Goal: Submit feedback/report problem: Leave review/rating

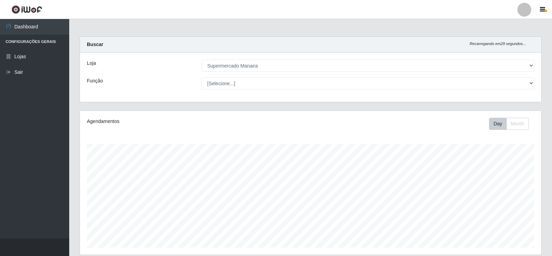
select select "443"
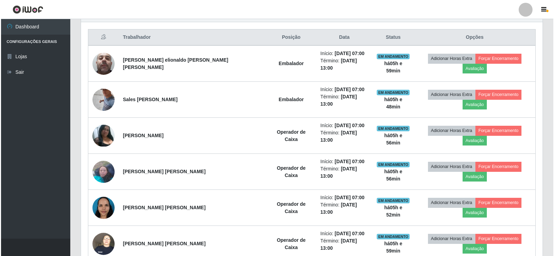
scroll to position [144, 461]
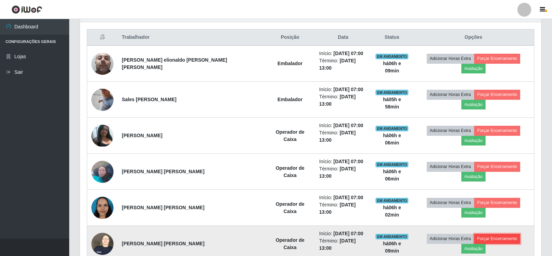
click at [474, 234] on button "Forçar Encerramento" at bounding box center [497, 239] width 46 height 10
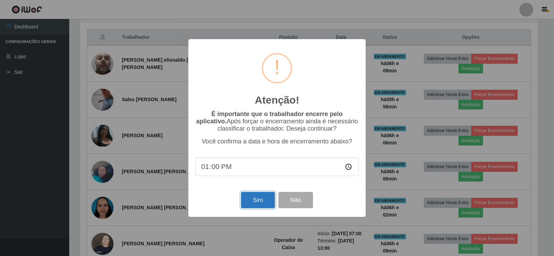
click at [252, 199] on button "Sim" at bounding box center [258, 200] width 34 height 16
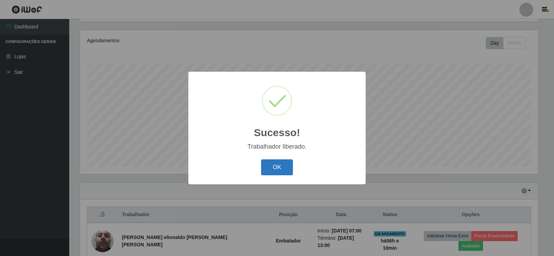
click at [280, 165] on button "OK" at bounding box center [277, 167] width 32 height 16
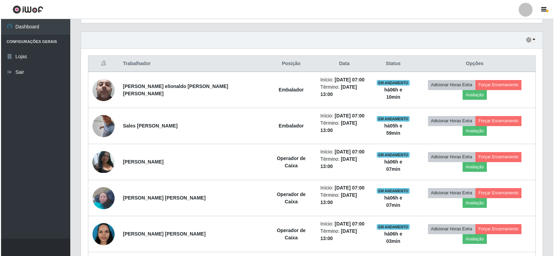
scroll to position [233, 0]
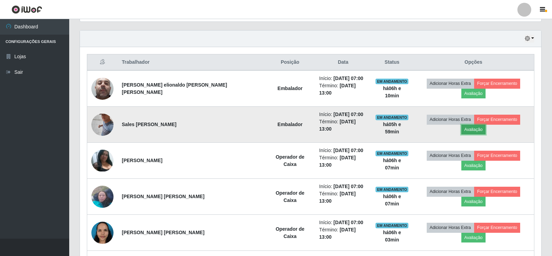
click at [486, 125] on button "Avaliação" at bounding box center [473, 130] width 25 height 10
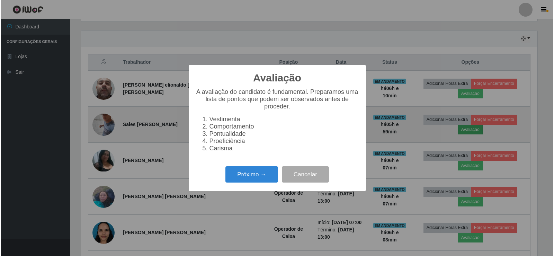
scroll to position [144, 458]
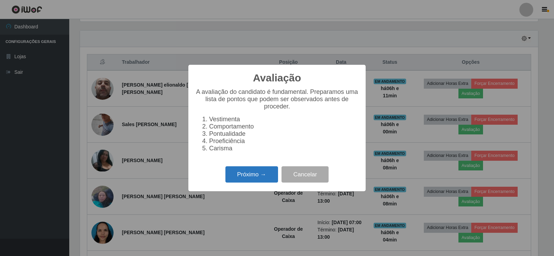
click at [266, 178] on button "Próximo →" at bounding box center [251, 174] width 53 height 16
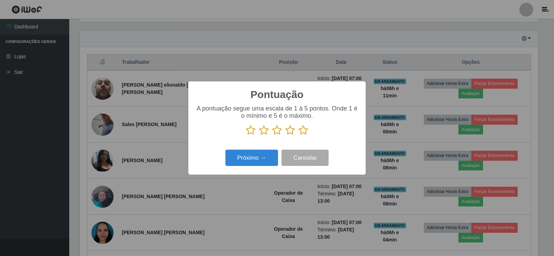
scroll to position [345949, 345635]
click at [304, 133] on icon at bounding box center [303, 130] width 10 height 10
click at [298, 135] on input "radio" at bounding box center [298, 135] width 0 height 0
click at [257, 160] on button "Próximo →" at bounding box center [251, 158] width 53 height 16
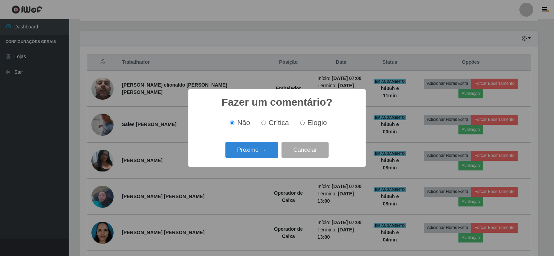
click at [301, 123] on input "Elogio" at bounding box center [302, 122] width 4 height 4
radio input "true"
click at [268, 150] on button "Próximo →" at bounding box center [251, 150] width 53 height 16
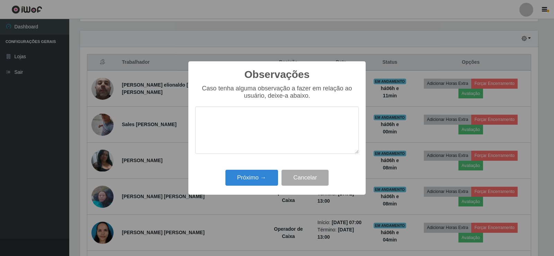
click at [239, 125] on textarea at bounding box center [276, 129] width 163 height 47
type textarea "OTIMO TRABALHO"
click at [260, 181] on button "Próximo →" at bounding box center [251, 178] width 53 height 16
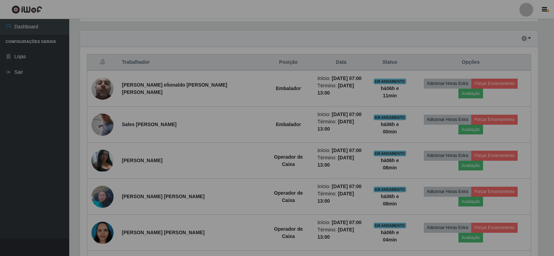
scroll to position [144, 461]
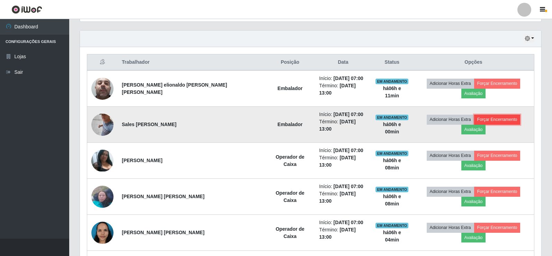
click at [474, 118] on button "Forçar Encerramento" at bounding box center [497, 120] width 46 height 10
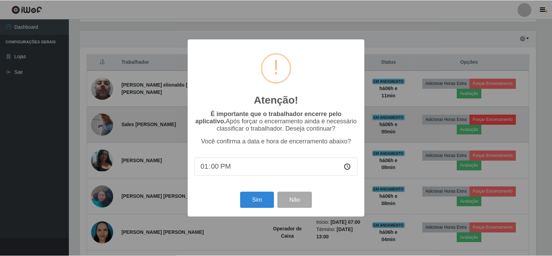
scroll to position [144, 458]
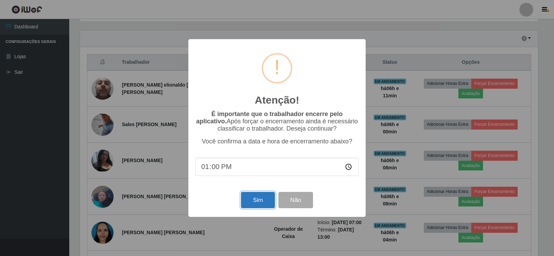
click at [262, 198] on button "Sim" at bounding box center [258, 200] width 34 height 16
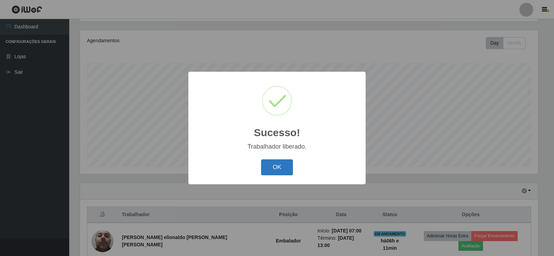
click at [270, 166] on button "OK" at bounding box center [277, 167] width 32 height 16
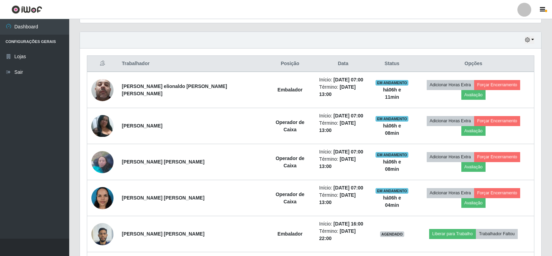
scroll to position [236, 0]
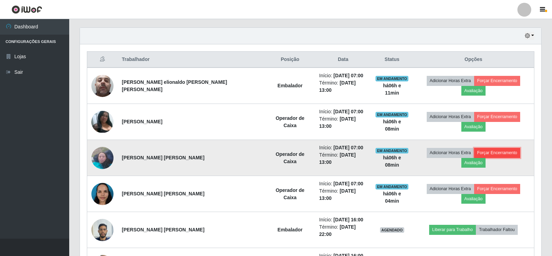
click at [487, 148] on button "Forçar Encerramento" at bounding box center [497, 153] width 46 height 10
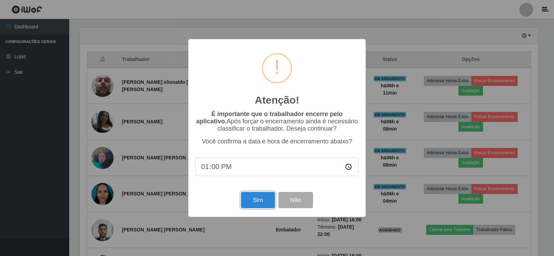
drag, startPoint x: 261, startPoint y: 204, endPoint x: 263, endPoint y: 201, distance: 3.7
click at [262, 203] on button "Sim" at bounding box center [258, 200] width 34 height 16
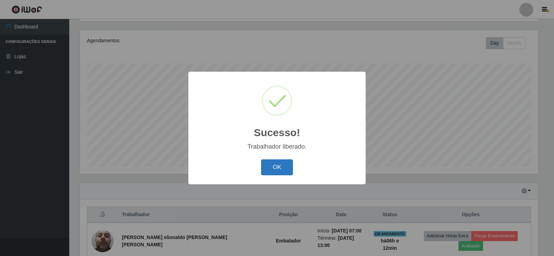
click at [277, 164] on button "OK" at bounding box center [277, 167] width 32 height 16
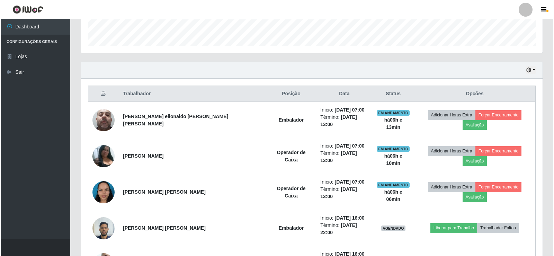
scroll to position [206, 0]
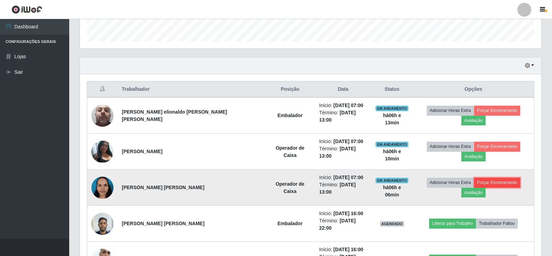
click at [474, 178] on button "Forçar Encerramento" at bounding box center [497, 183] width 46 height 10
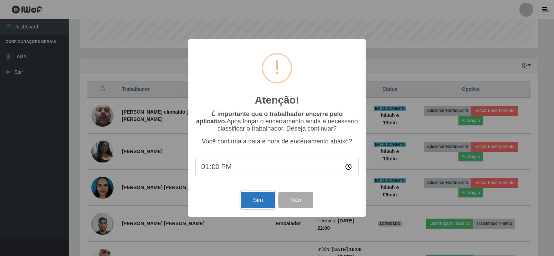
click at [263, 199] on button "Sim" at bounding box center [258, 200] width 34 height 16
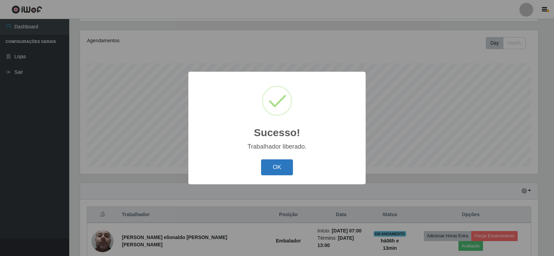
click at [274, 167] on button "OK" at bounding box center [277, 167] width 32 height 16
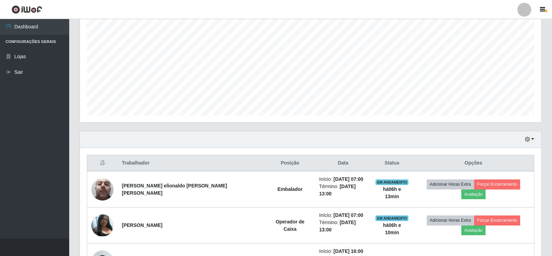
scroll to position [204, 0]
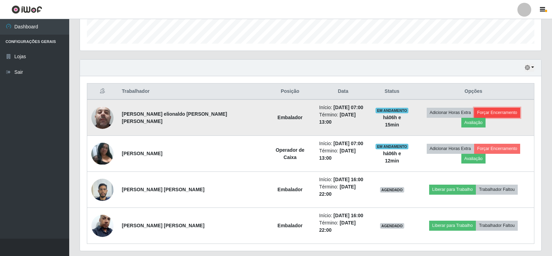
click at [474, 115] on button "Forçar Encerramento" at bounding box center [497, 113] width 46 height 10
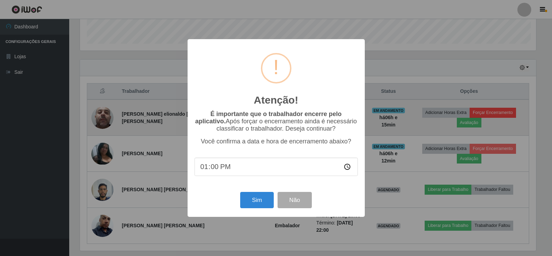
scroll to position [144, 458]
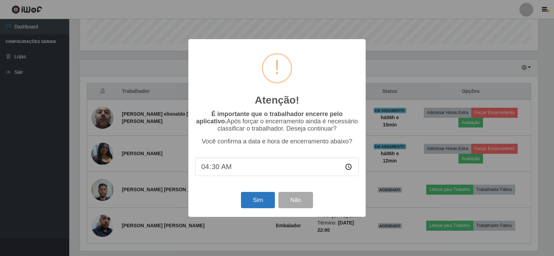
type input "04:04"
click at [296, 202] on button "Não" at bounding box center [295, 200] width 34 height 16
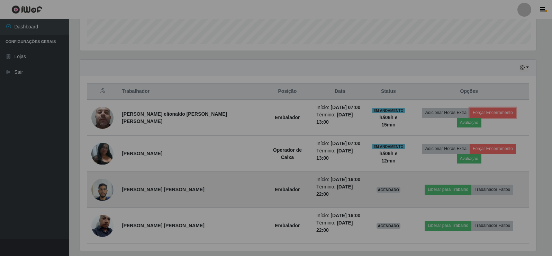
scroll to position [144, 461]
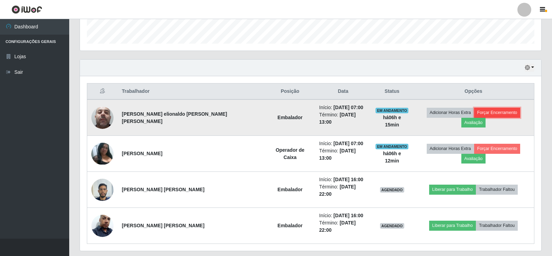
click at [478, 112] on button "Forçar Encerramento" at bounding box center [497, 113] width 46 height 10
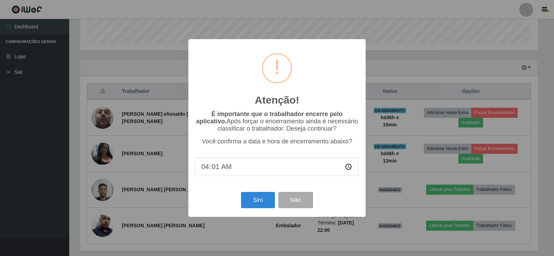
type input "04:13"
click at [293, 207] on button "Não" at bounding box center [295, 200] width 34 height 16
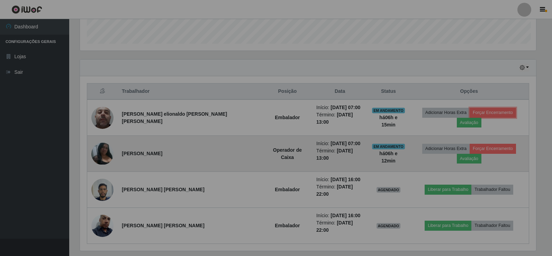
scroll to position [144, 461]
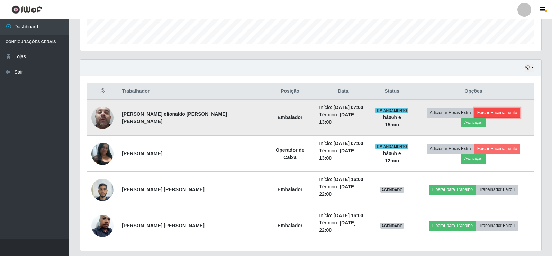
click at [474, 116] on button "Forçar Encerramento" at bounding box center [497, 113] width 46 height 10
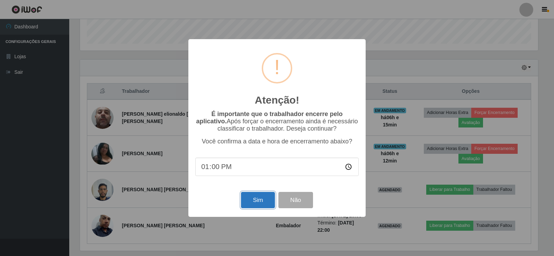
click at [256, 206] on button "Sim" at bounding box center [258, 200] width 34 height 16
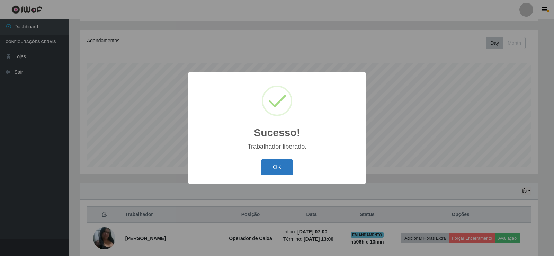
click at [272, 168] on button "OK" at bounding box center [277, 167] width 32 height 16
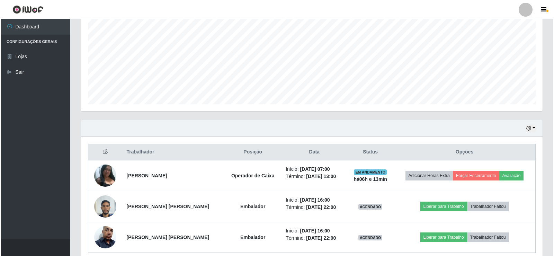
scroll to position [173, 0]
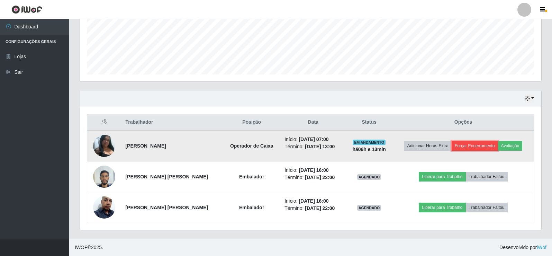
click at [492, 146] on button "Forçar Encerramento" at bounding box center [475, 146] width 46 height 10
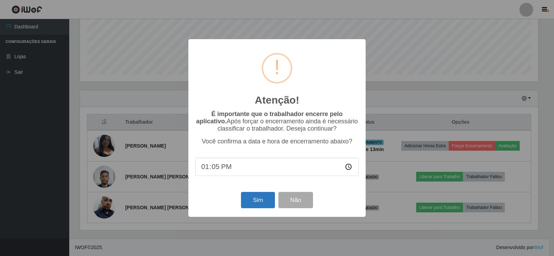
type input "13:55"
type input "13:05"
click at [265, 198] on button "Sim" at bounding box center [258, 200] width 34 height 16
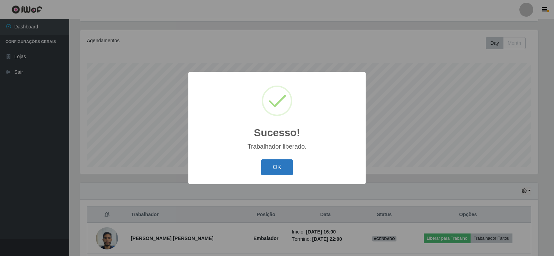
click at [272, 169] on button "OK" at bounding box center [277, 167] width 32 height 16
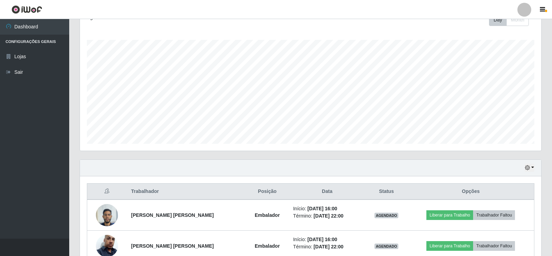
scroll to position [142, 0]
